Goal: Task Accomplishment & Management: Use online tool/utility

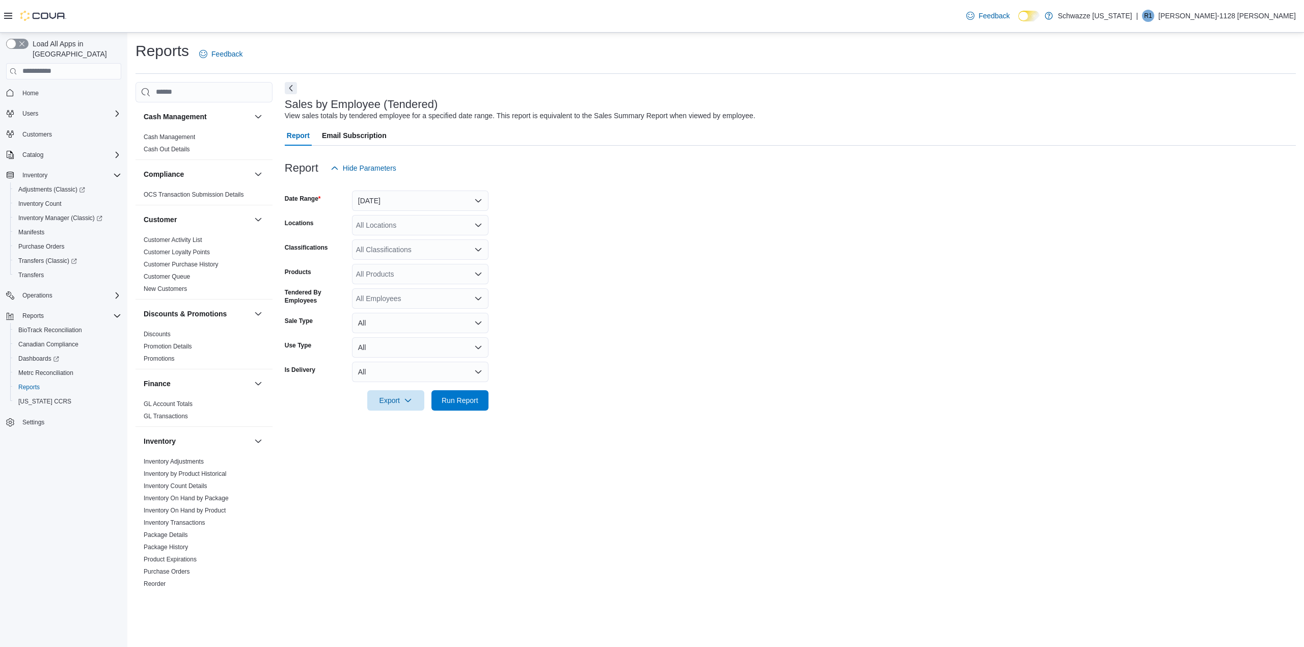
click at [375, 189] on div at bounding box center [790, 184] width 1011 height 12
click at [378, 199] on button "[DATE]" at bounding box center [420, 200] width 136 height 20
click at [393, 229] on button "Custom Date" at bounding box center [420, 221] width 136 height 20
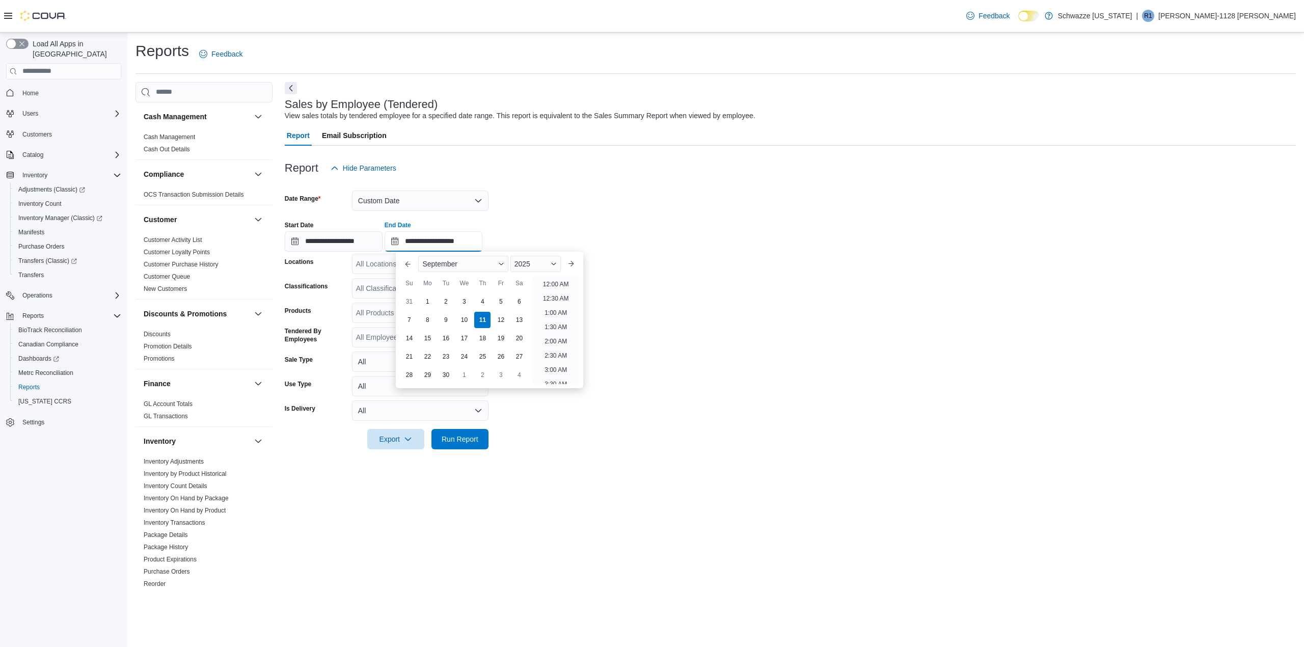
click at [482, 243] on input "**********" at bounding box center [433, 241] width 98 height 20
click at [552, 332] on li "10:00 PM" at bounding box center [555, 333] width 34 height 12
click at [458, 264] on div "All Locations" at bounding box center [420, 264] width 136 height 20
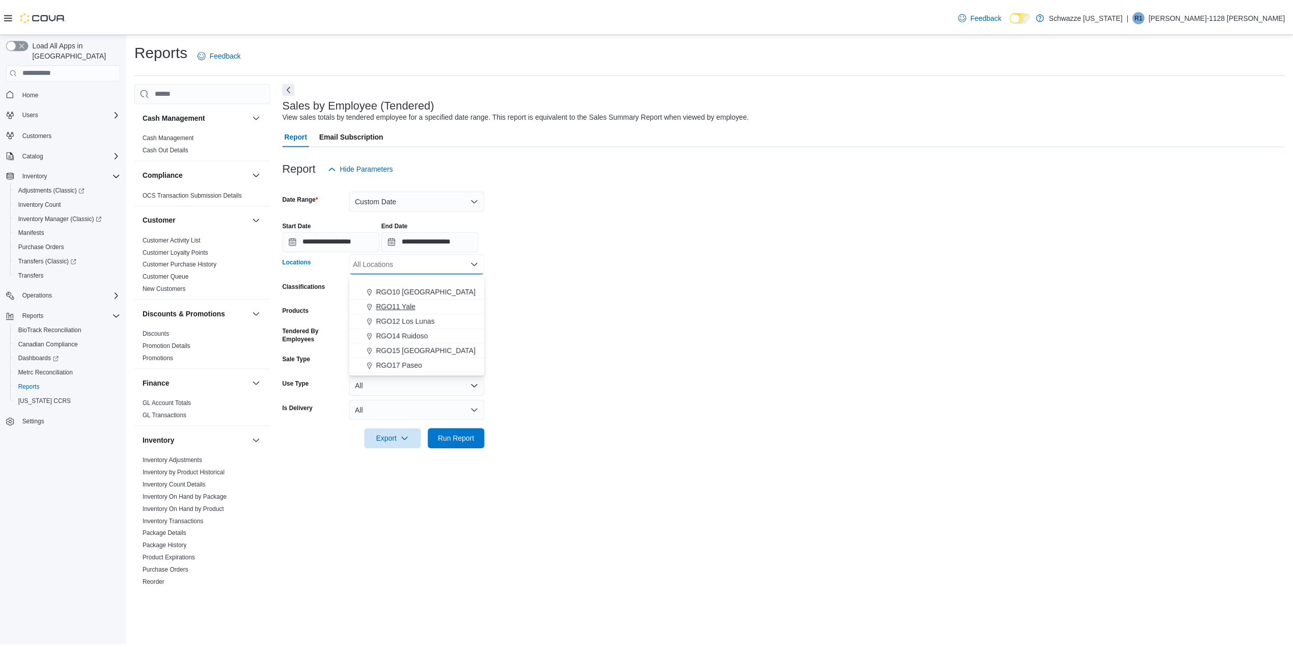
scroll to position [407, 0]
click at [436, 317] on span "RGO15 [GEOGRAPHIC_DATA]" at bounding box center [429, 317] width 100 height 10
click at [477, 440] on span "Run Report" at bounding box center [459, 438] width 37 height 10
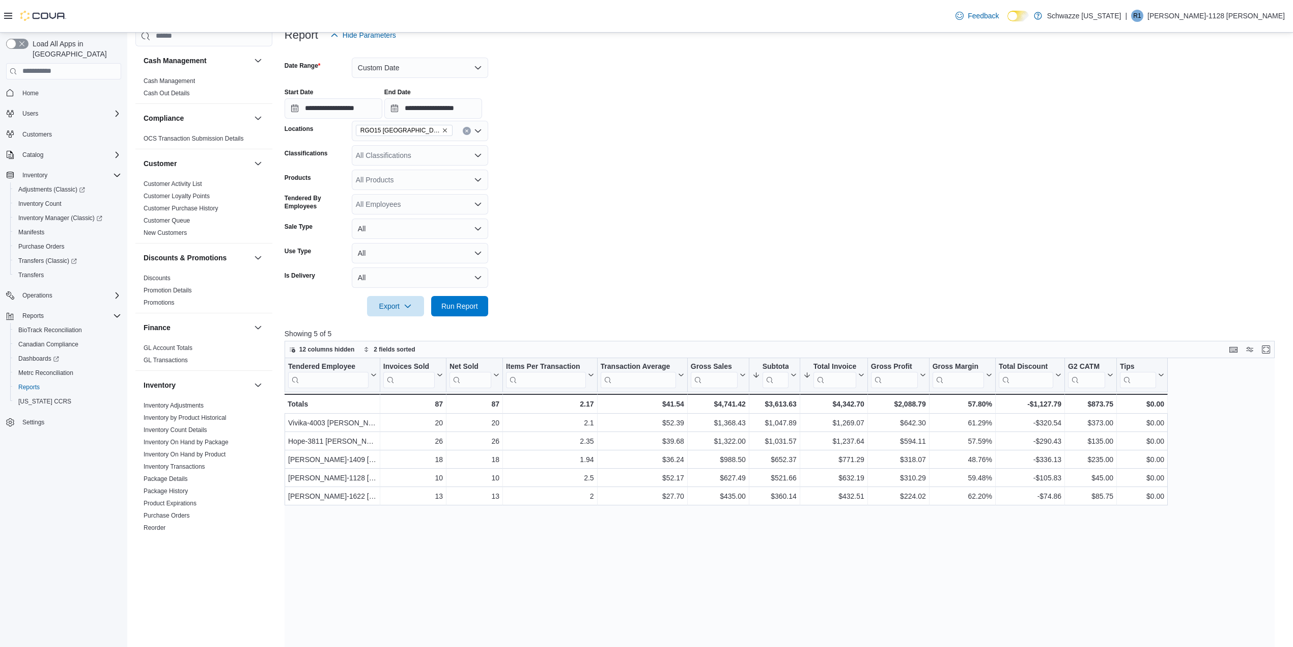
scroll to position [135, 0]
click at [479, 119] on body "Feedback Dark Mode Schwazze [US_STATE] | R1 [PERSON_NAME]-1128 [PERSON_NAME] Lo…" at bounding box center [646, 364] width 1293 height 999
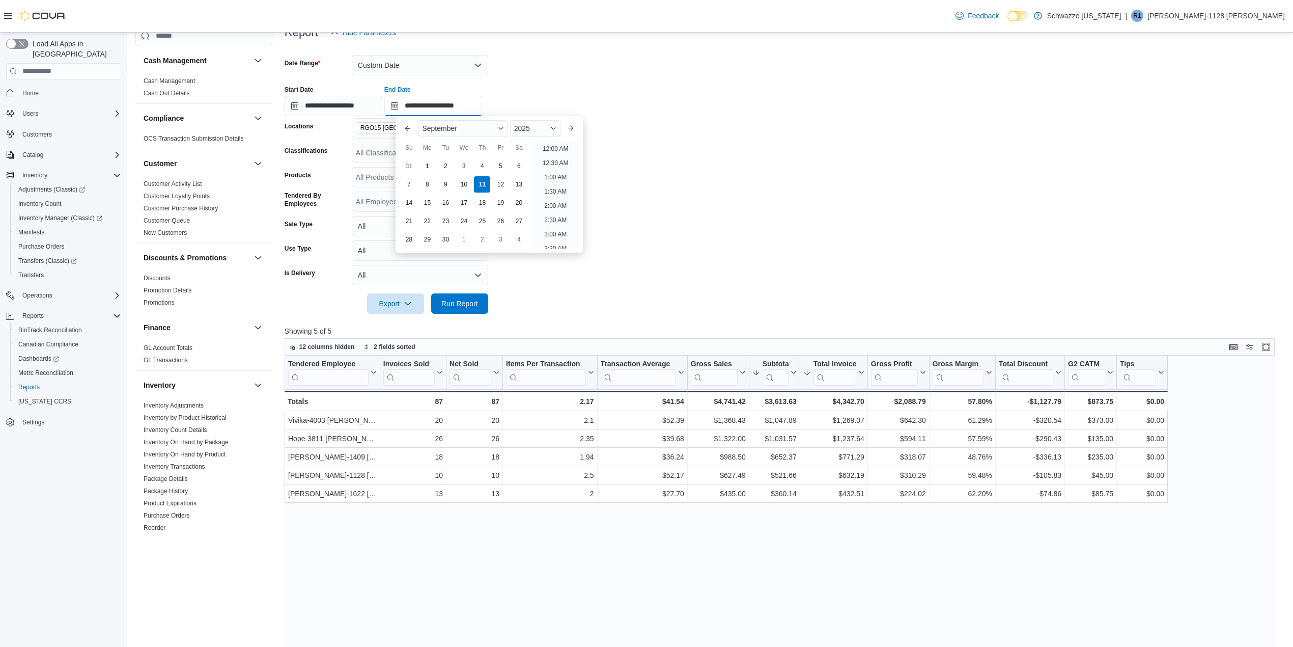
scroll to position [578, 0]
click at [557, 227] on li "11:00 PM" at bounding box center [555, 226] width 34 height 12
click at [474, 312] on span "Run Report" at bounding box center [459, 303] width 45 height 20
click at [482, 112] on input "**********" at bounding box center [433, 106] width 98 height 20
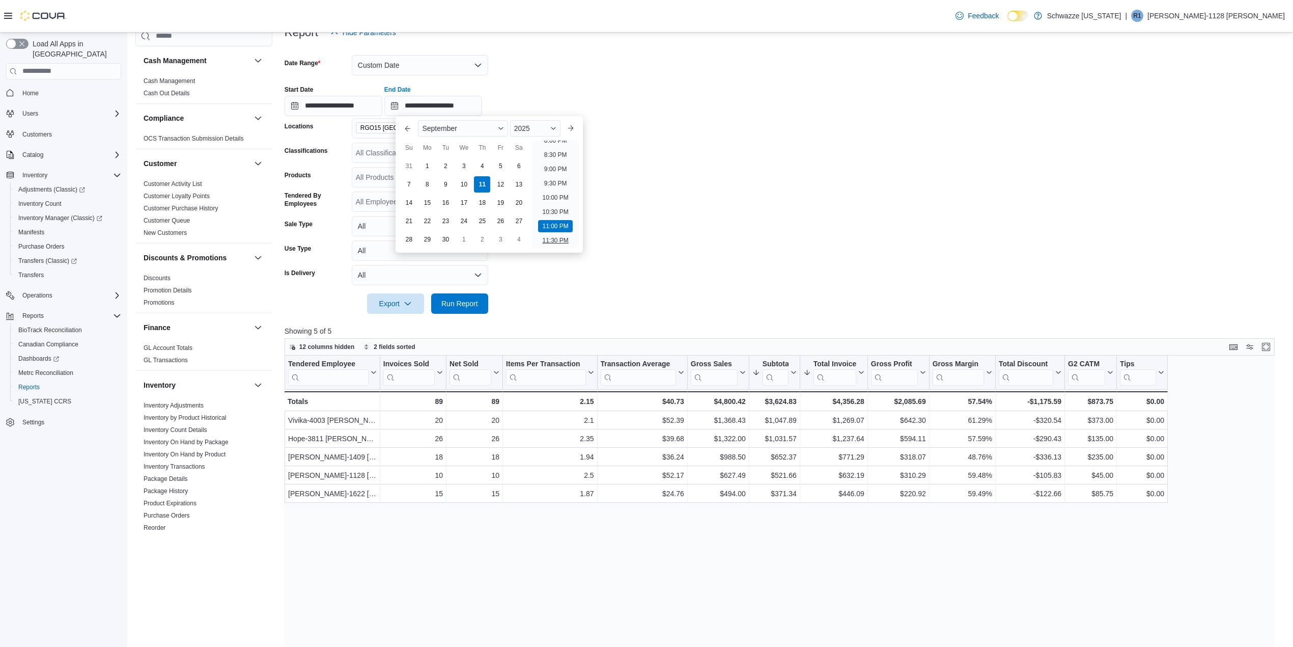
click at [548, 238] on li "11:30 PM" at bounding box center [555, 240] width 34 height 12
type input "**********"
click at [474, 299] on span "Run Report" at bounding box center [459, 303] width 37 height 10
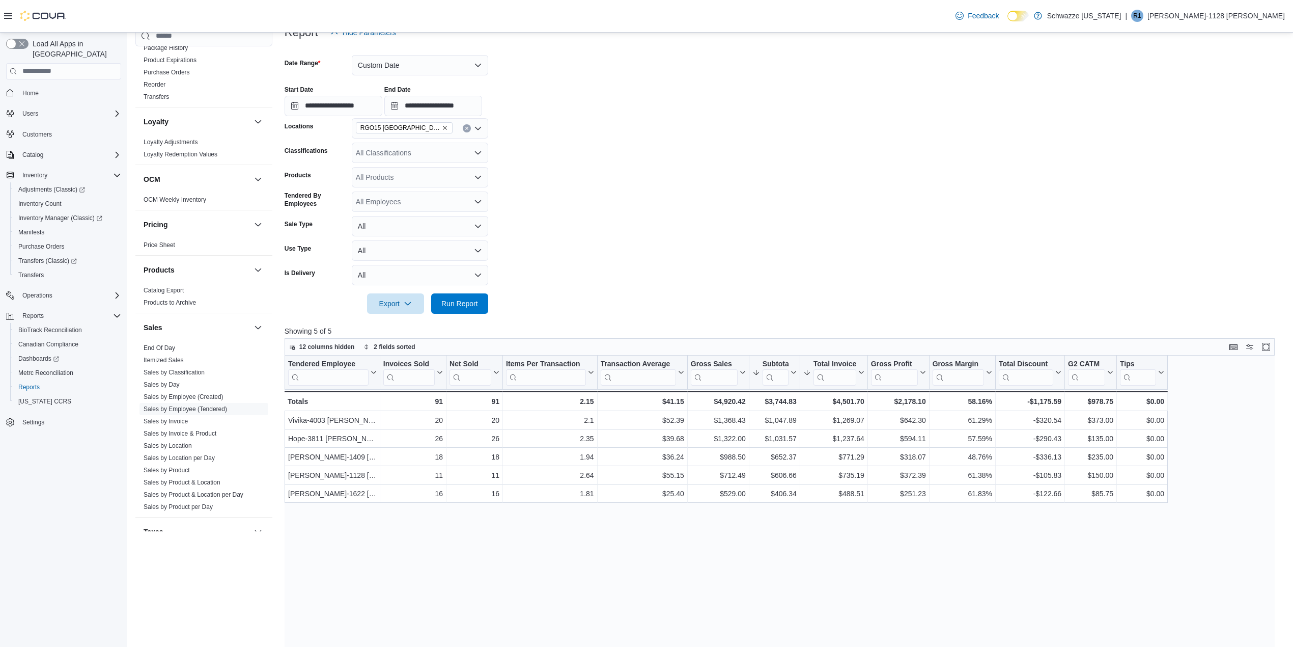
scroll to position [475, 0]
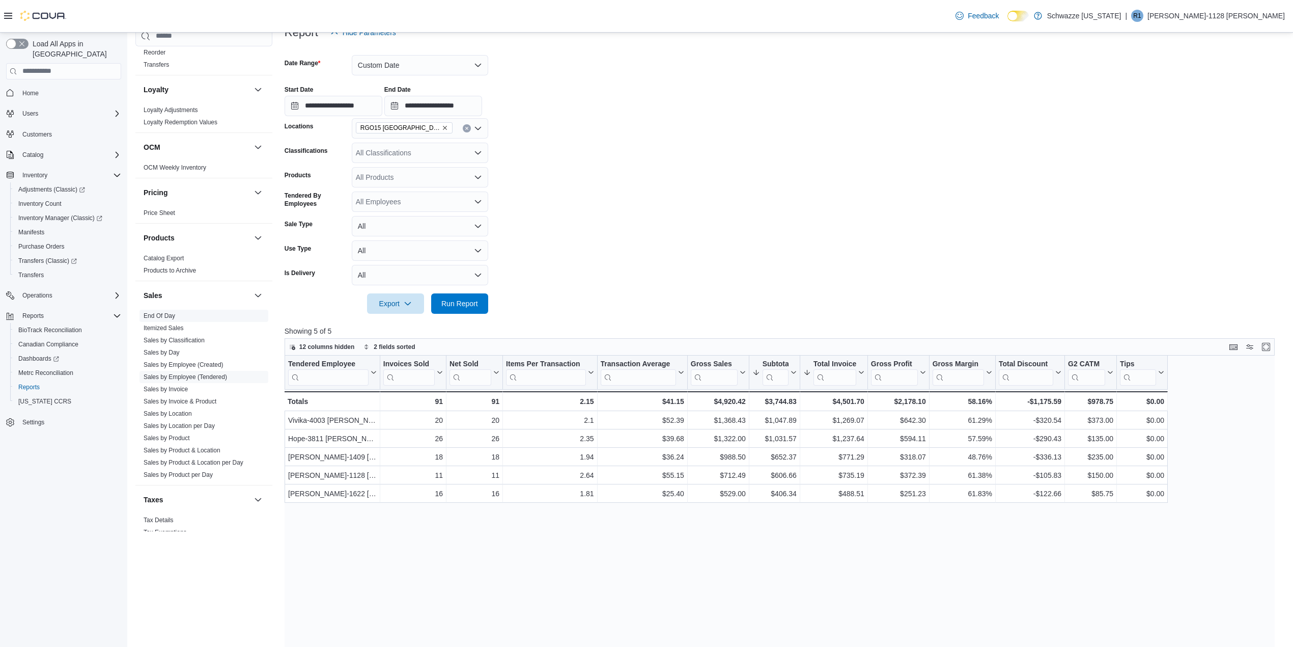
click at [161, 314] on link "End Of Day" at bounding box center [160, 315] width 32 height 7
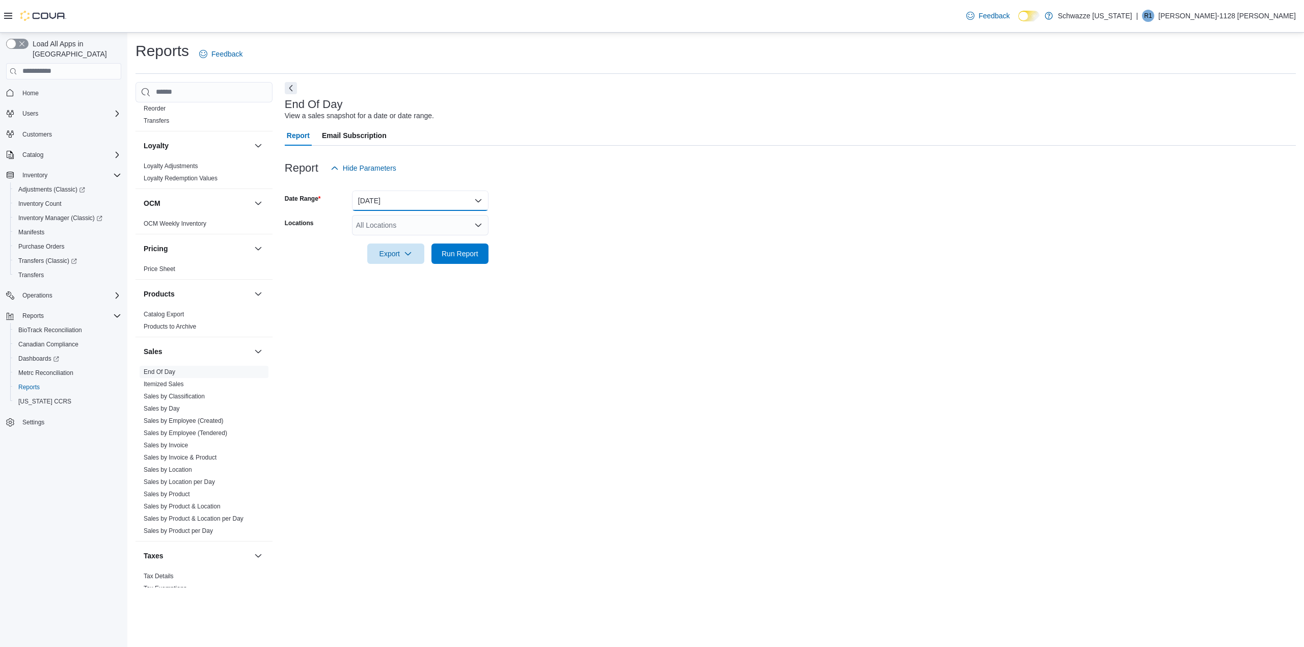
click at [372, 198] on button "[DATE]" at bounding box center [420, 200] width 136 height 20
drag, startPoint x: 547, startPoint y: 235, endPoint x: 473, endPoint y: 235, distance: 73.8
click at [548, 235] on div at bounding box center [790, 239] width 1011 height 8
click at [437, 227] on div "All Locations" at bounding box center [420, 225] width 136 height 20
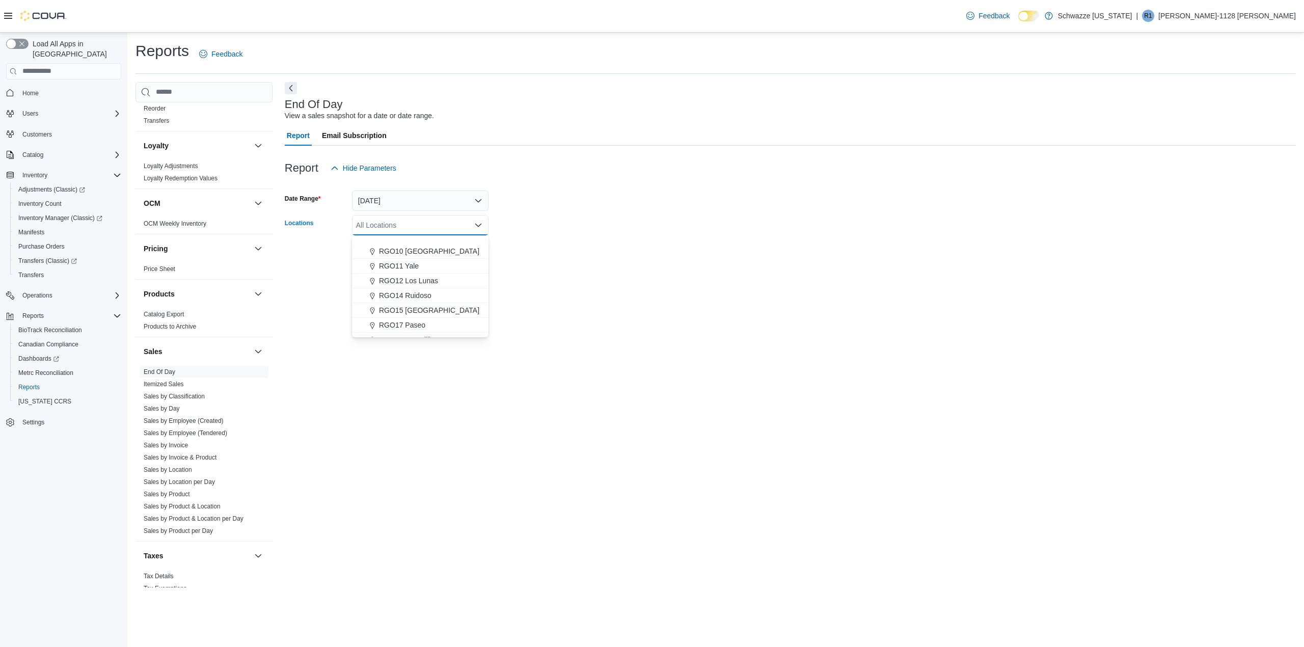
scroll to position [407, 0]
click at [436, 274] on span "RGO15 [GEOGRAPHIC_DATA]" at bounding box center [429, 278] width 100 height 10
click at [537, 247] on form "Date Range [DATE] Locations RGO15 [GEOGRAPHIC_DATA] Combo box. Selected. RGO15 …" at bounding box center [790, 221] width 1011 height 86
click at [466, 248] on span "Run Report" at bounding box center [459, 253] width 37 height 10
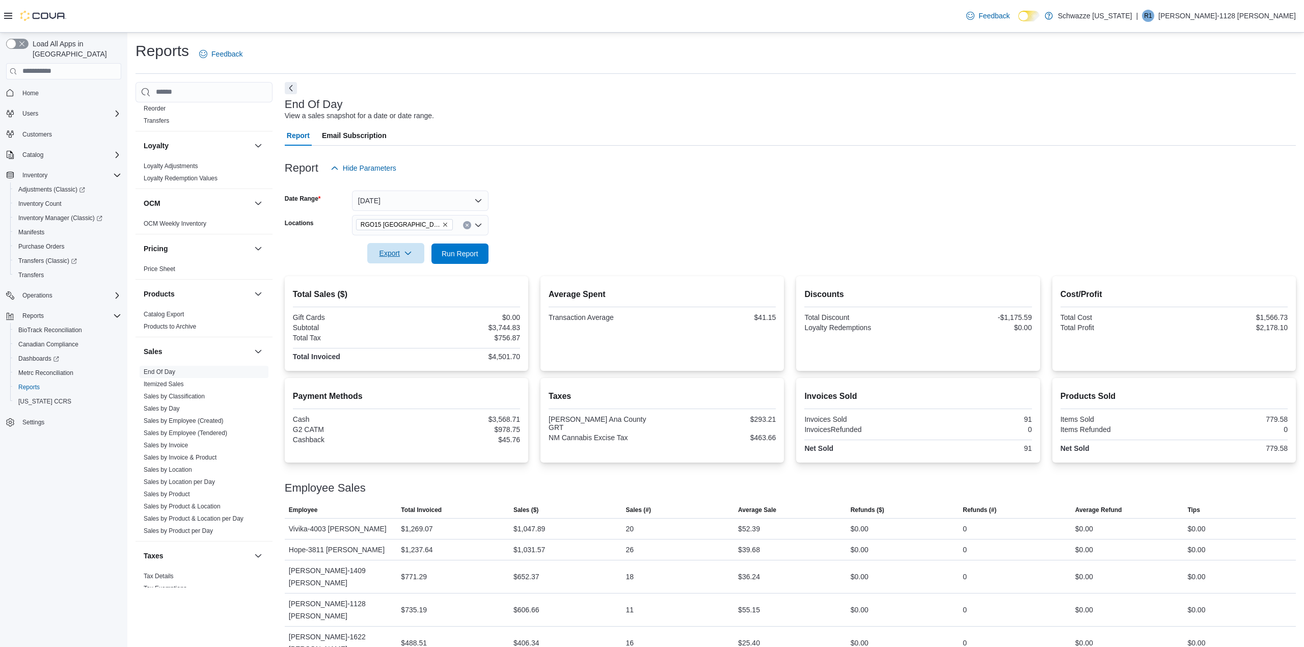
click at [388, 250] on span "Export" at bounding box center [395, 253] width 45 height 20
click at [406, 294] on span "Export to Pdf" at bounding box center [397, 294] width 46 height 8
